Goal: Task Accomplishment & Management: Manage account settings

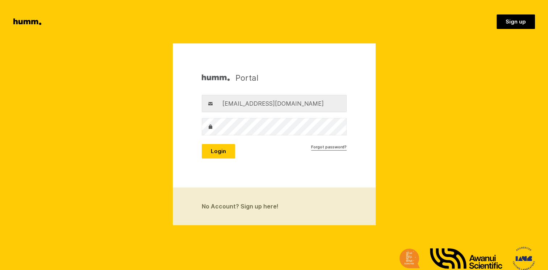
type input "[EMAIL_ADDRESS][DOMAIN_NAME]"
click at [218, 153] on button "Login" at bounding box center [218, 151] width 33 height 15
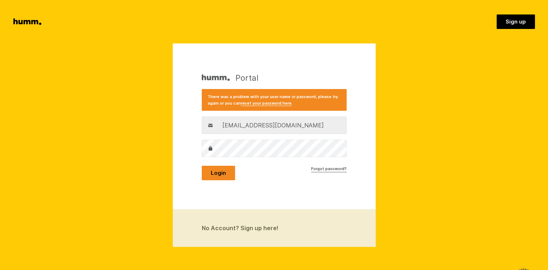
click at [216, 171] on button "Login" at bounding box center [218, 173] width 33 height 15
